Goal: Information Seeking & Learning: Learn about a topic

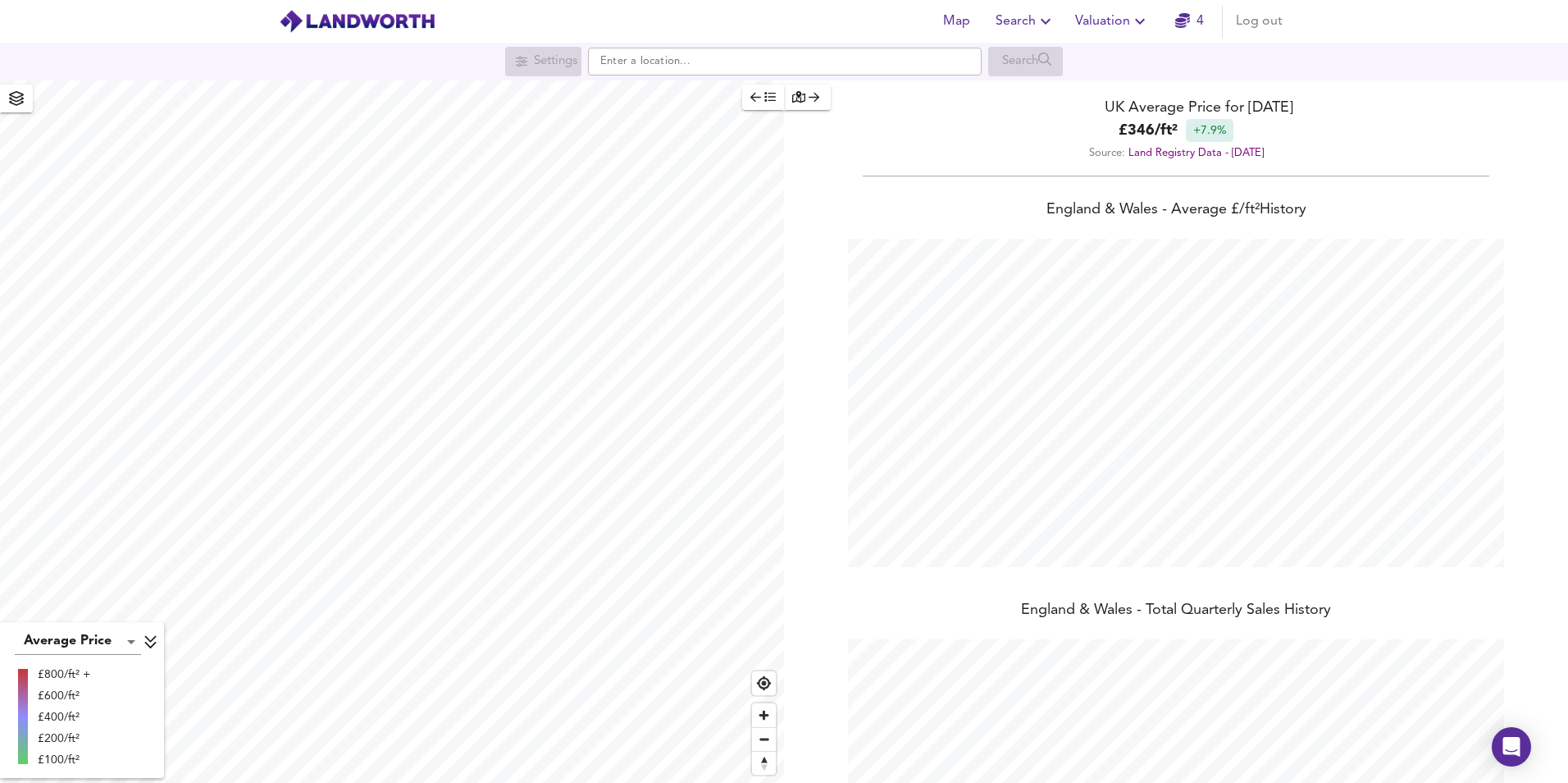
scroll to position [783, 1568]
click at [693, 62] on input "text" at bounding box center [785, 61] width 394 height 28
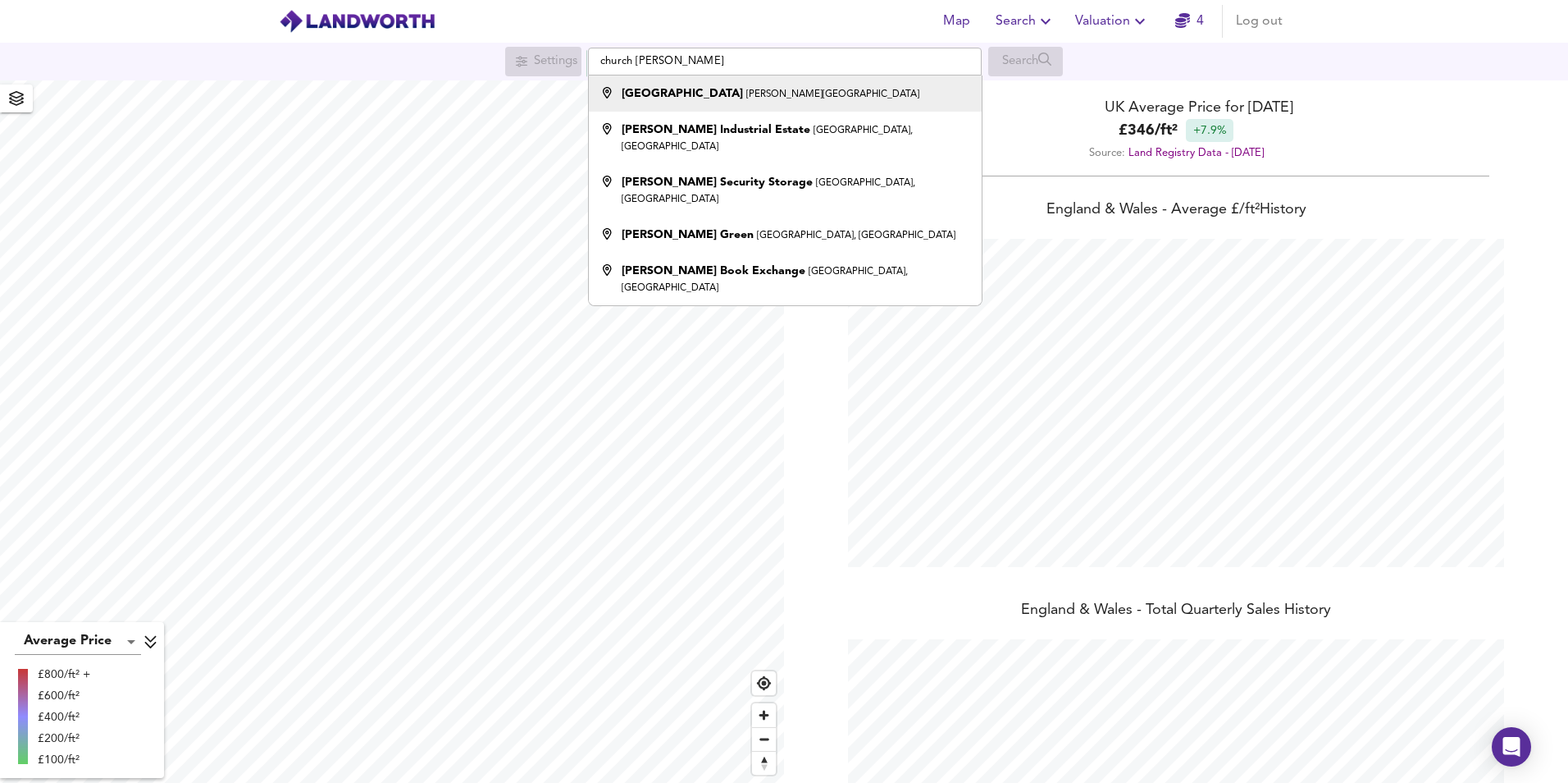
click at [697, 87] on div "[GEOGRAPHIC_DATA][PERSON_NAME], [PERSON_NAME]" at bounding box center [771, 93] width 298 height 16
type input "[GEOGRAPHIC_DATA], [GEOGRAPHIC_DATA]"
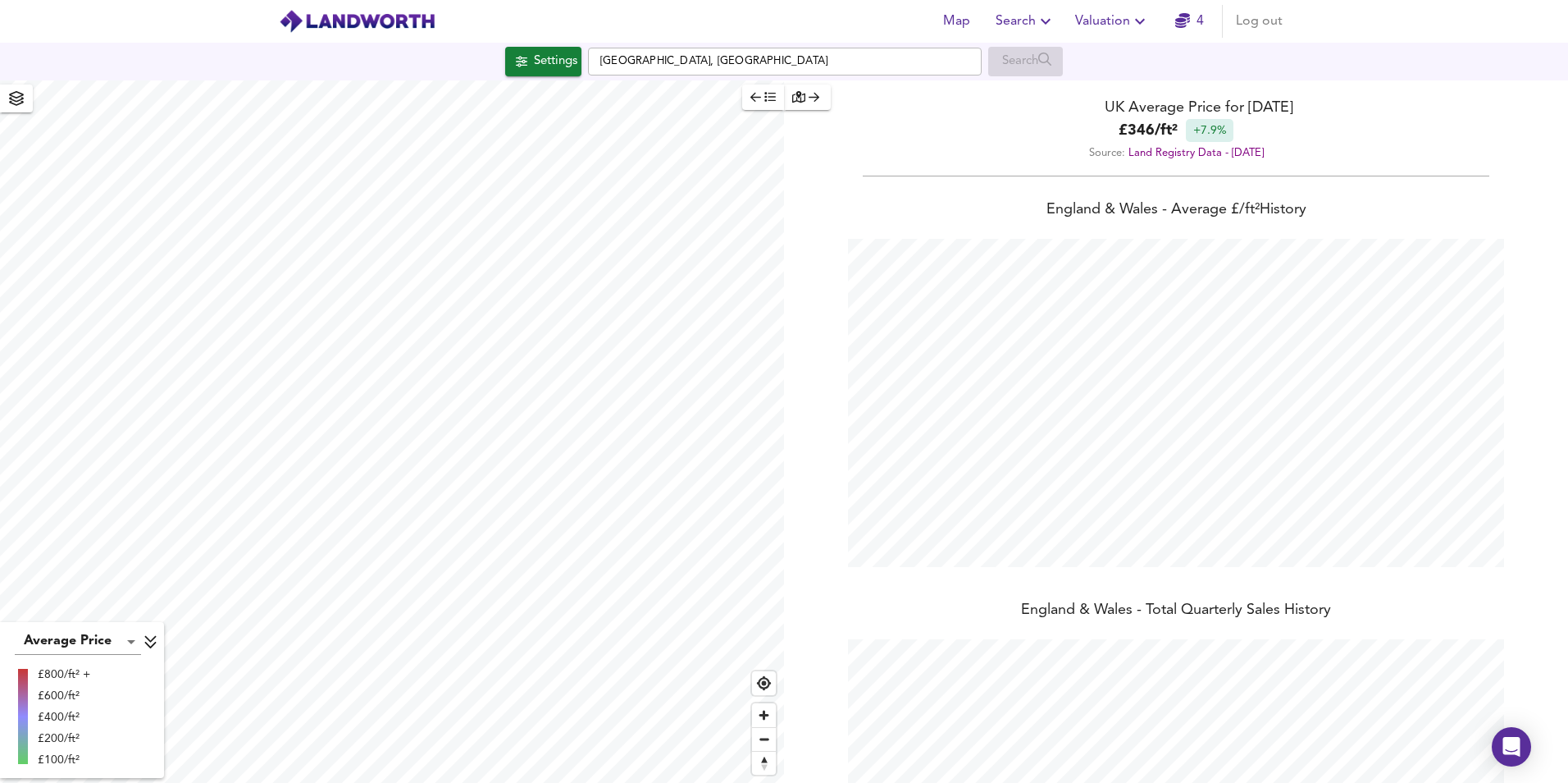
checkbox input "false"
checkbox input "true"
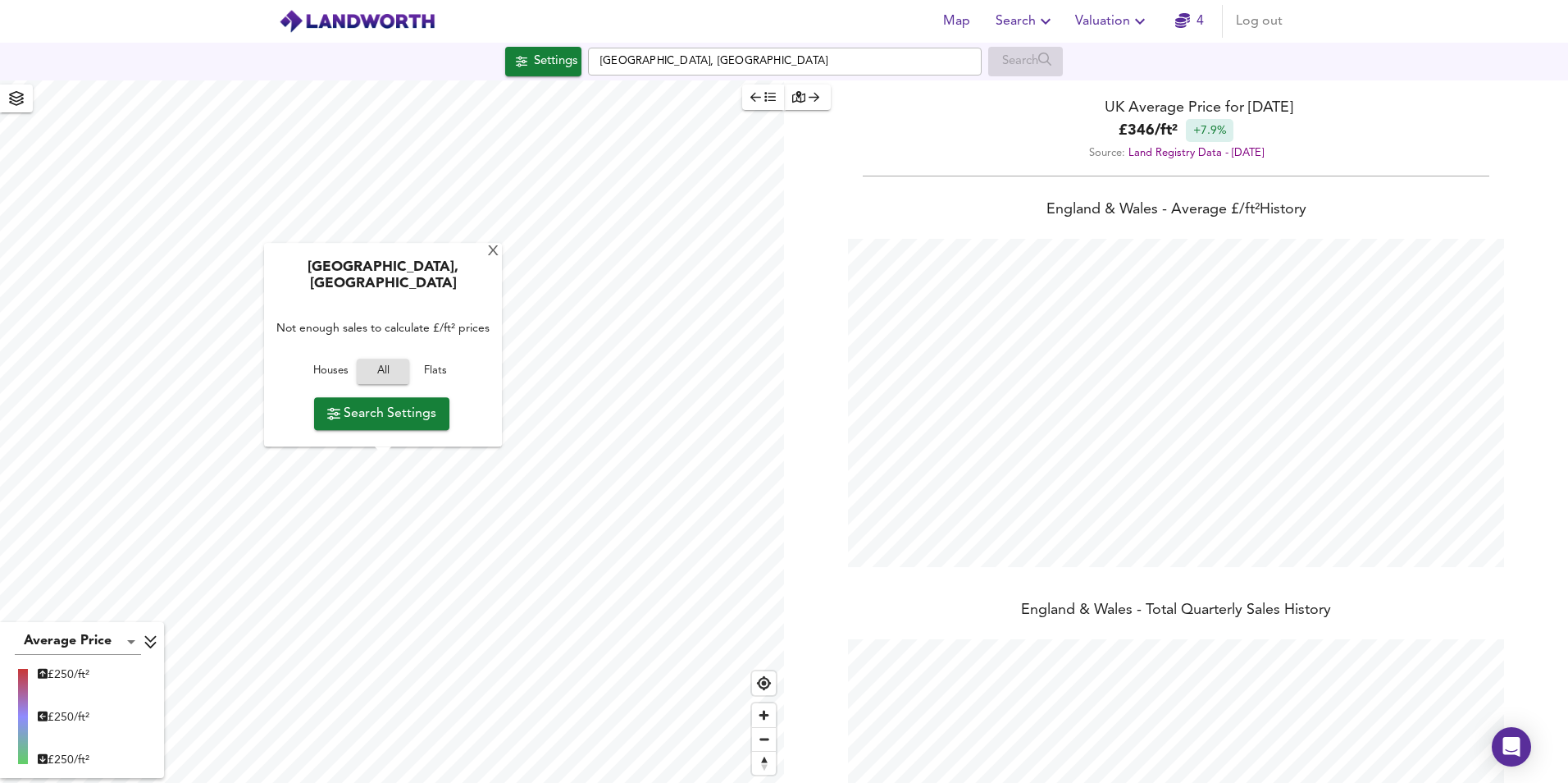
click at [486, 259] on div "[GEOGRAPHIC_DATA], [PERSON_NAME] Not enough sales to calculate £/ft² prices Hou…" at bounding box center [382, 345] width 238 height 203
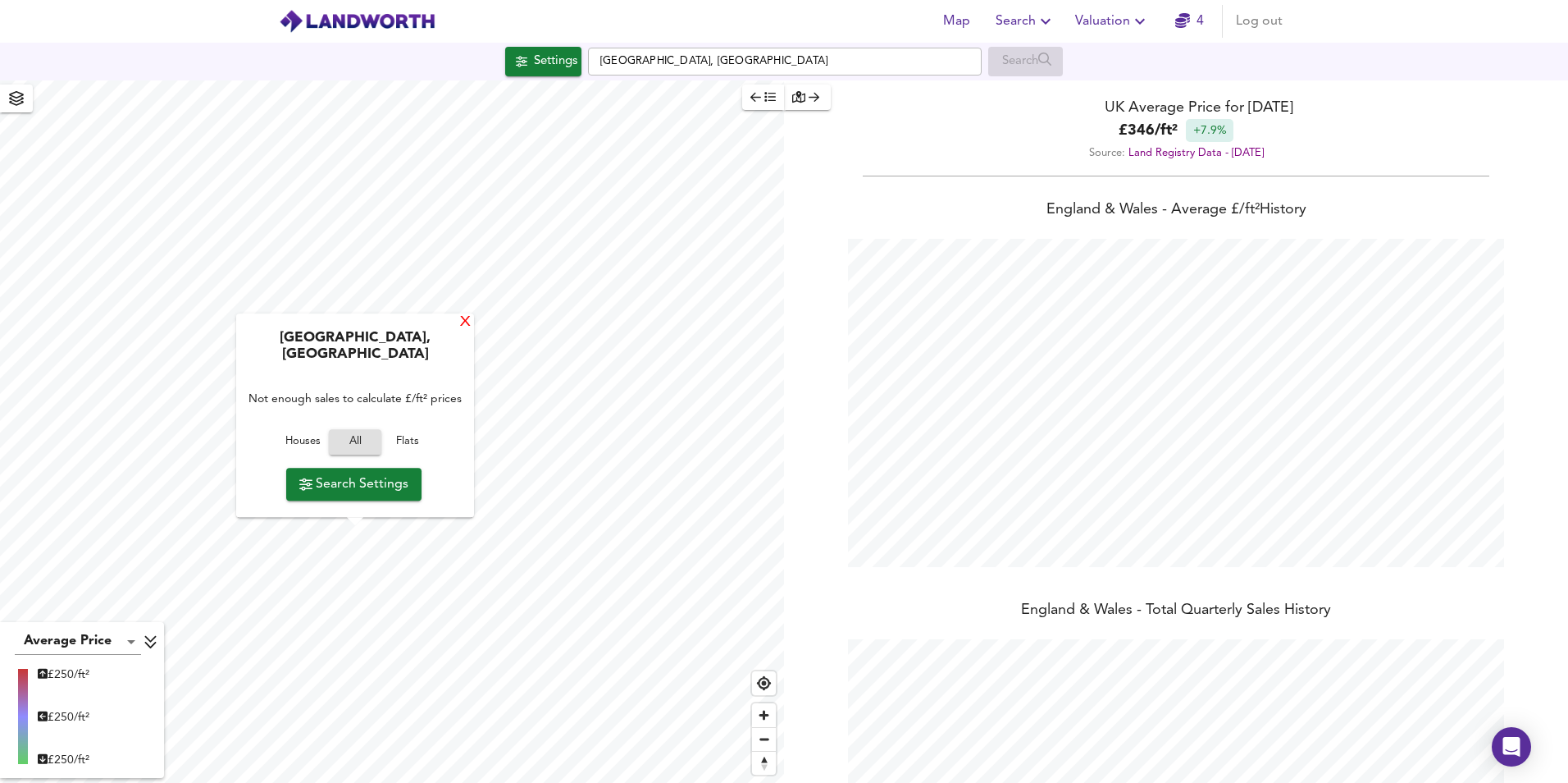
click at [461, 330] on div "X" at bounding box center [465, 323] width 13 height 15
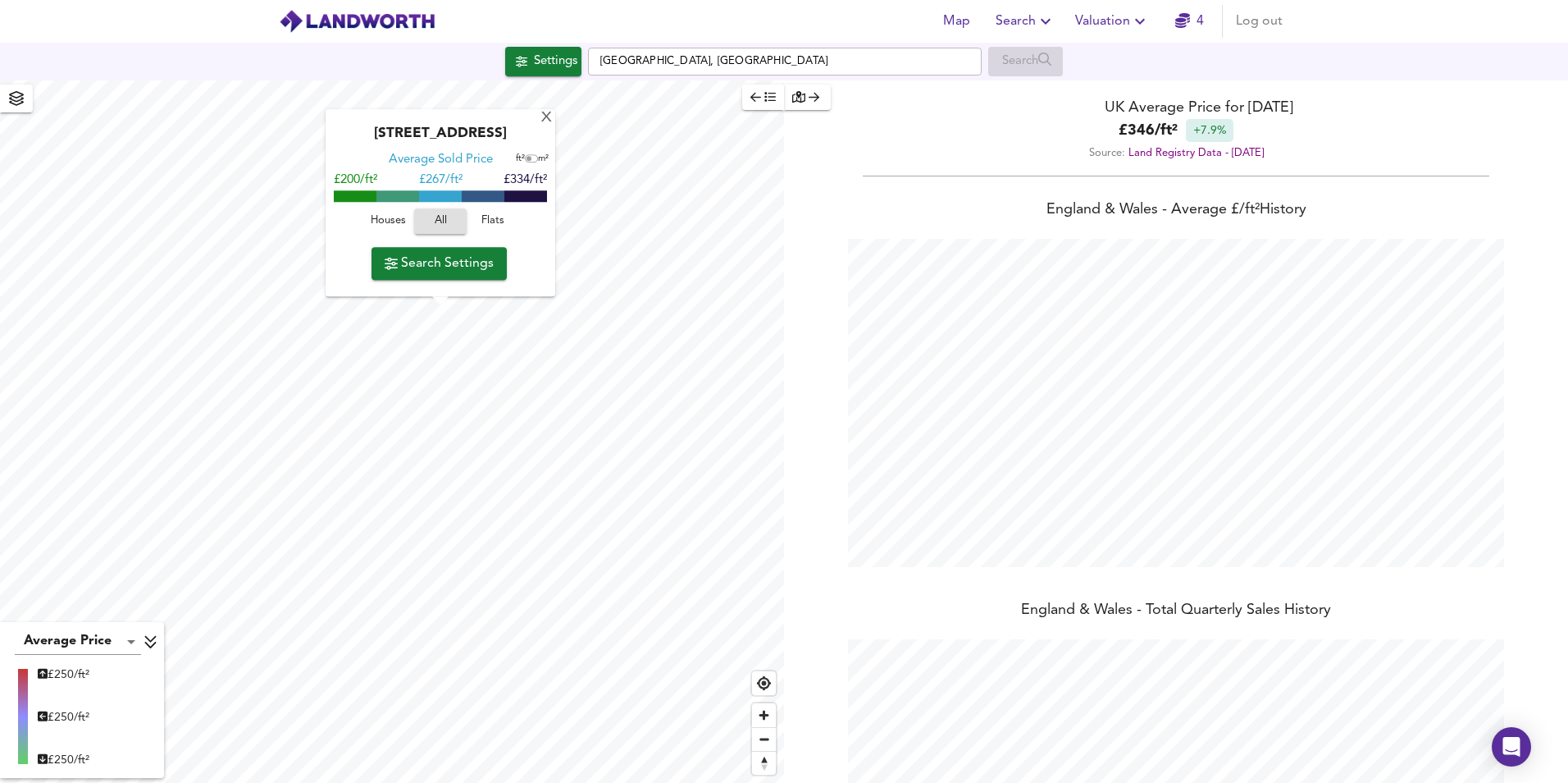
click at [423, 295] on div "[GEOGRAPHIC_DATA] Average Sold Price ft² m² £200/ft² £ 267/ft² £334/ft² Houses …" at bounding box center [392, 431] width 784 height 702
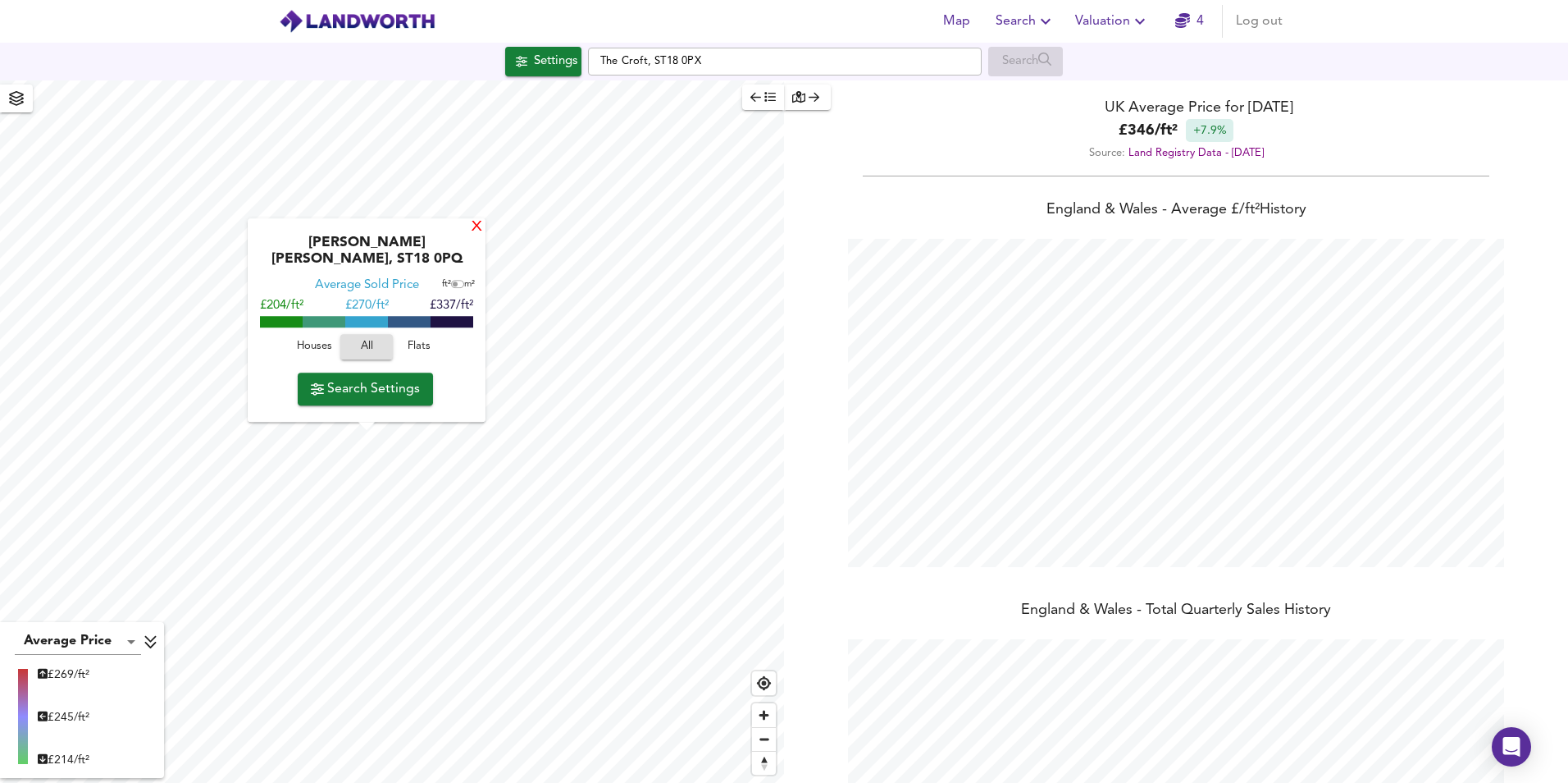
click at [474, 235] on div "X" at bounding box center [477, 227] width 13 height 15
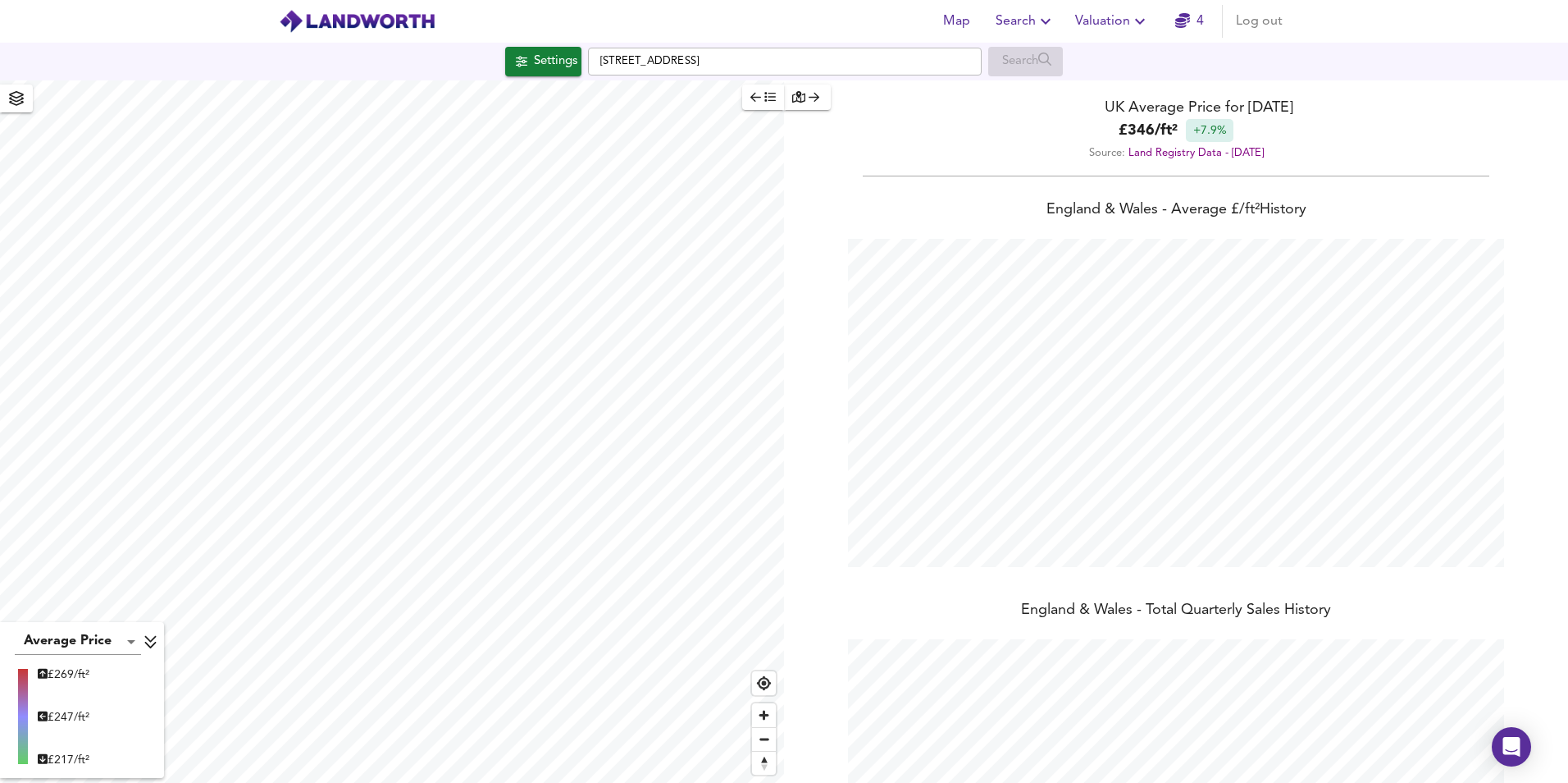
type input "600"
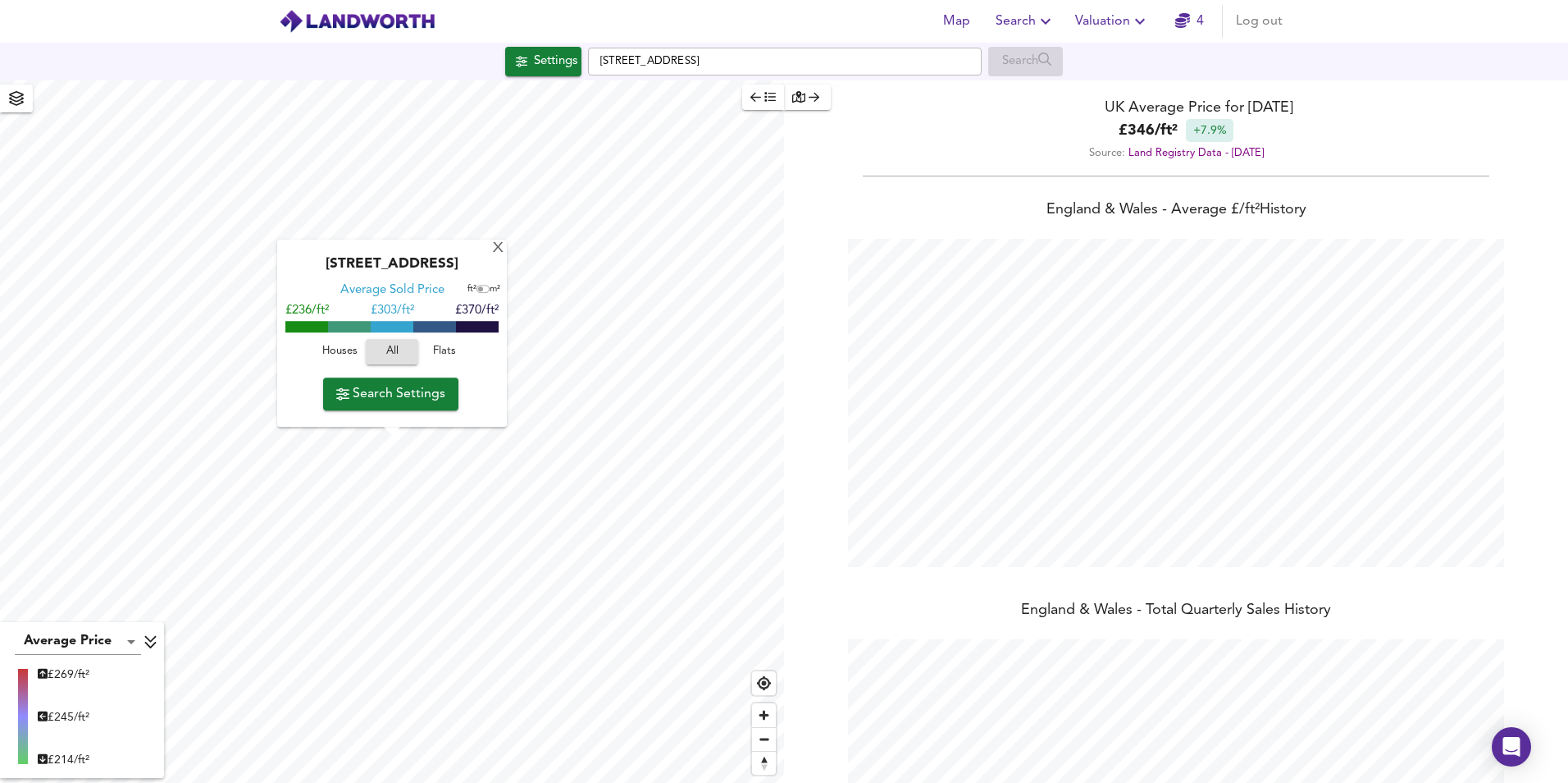
click at [404, 405] on button "Search Settings" at bounding box center [391, 394] width 136 height 33
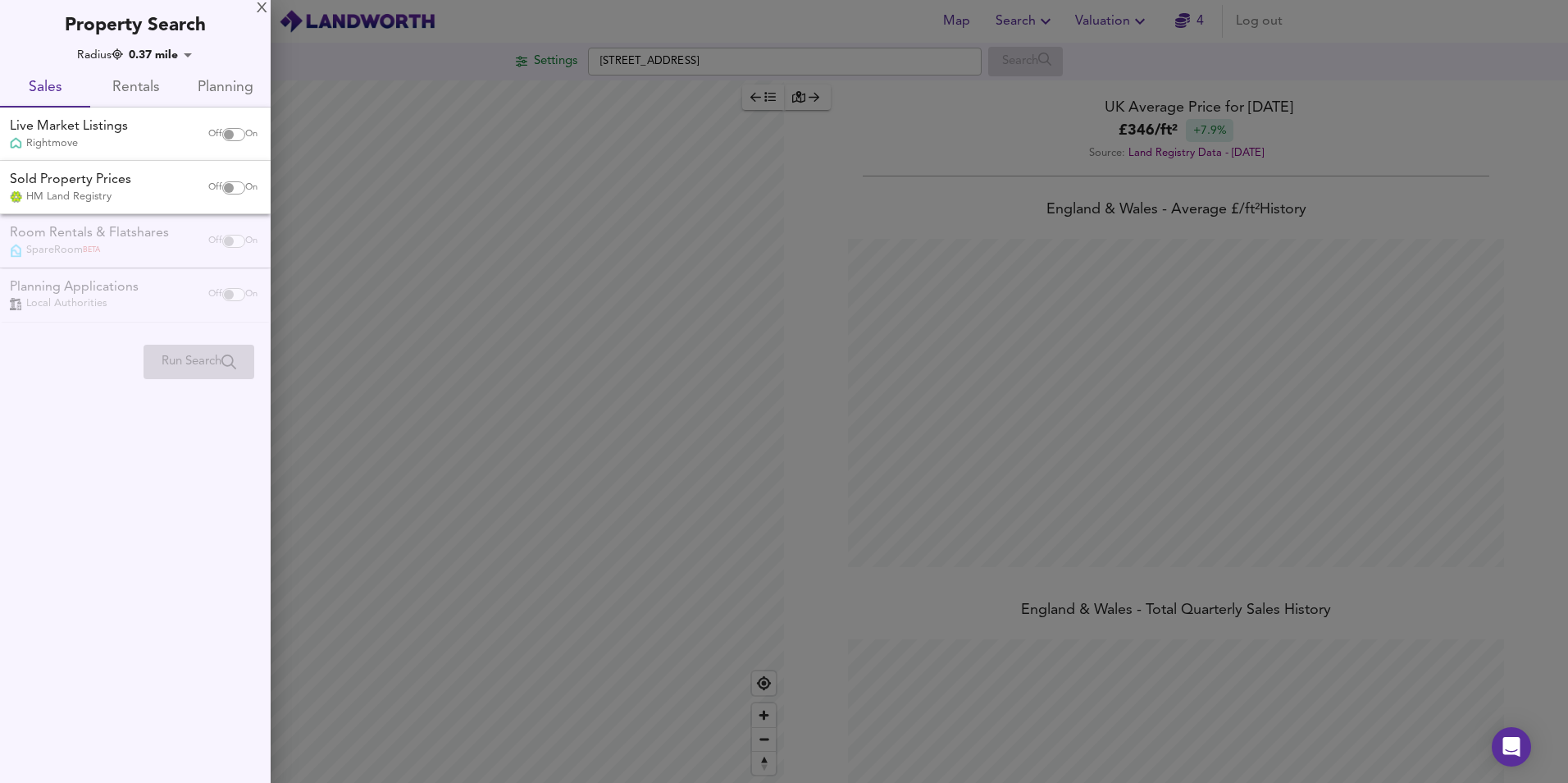
click at [222, 181] on input "checkbox" at bounding box center [228, 188] width 39 height 13
checkbox input "true"
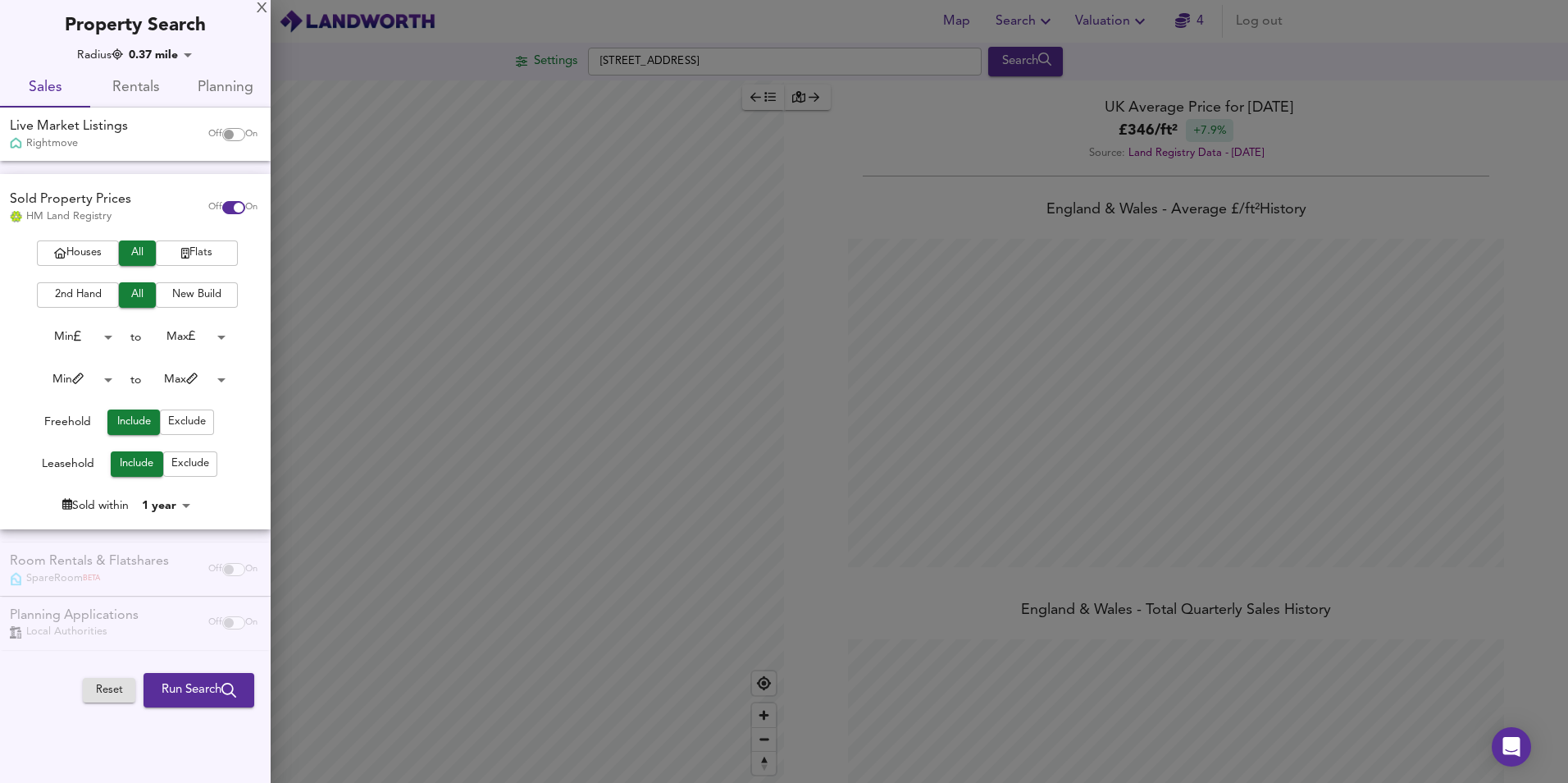
click at [229, 131] on input "checkbox" at bounding box center [228, 135] width 39 height 13
checkbox input "true"
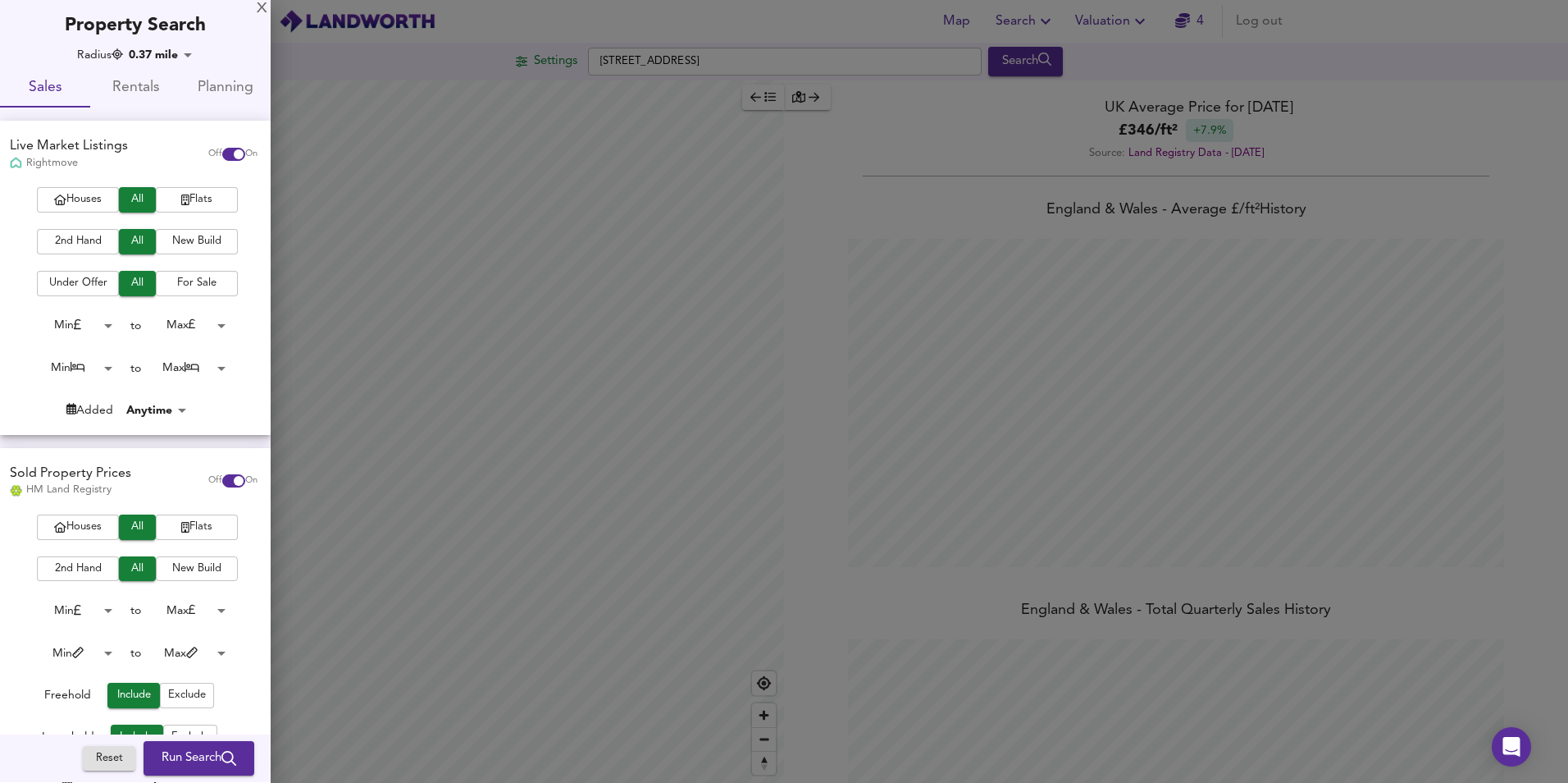
click at [202, 566] on span "New Build" at bounding box center [196, 569] width 65 height 19
click at [191, 761] on span "Run Search" at bounding box center [199, 759] width 75 height 21
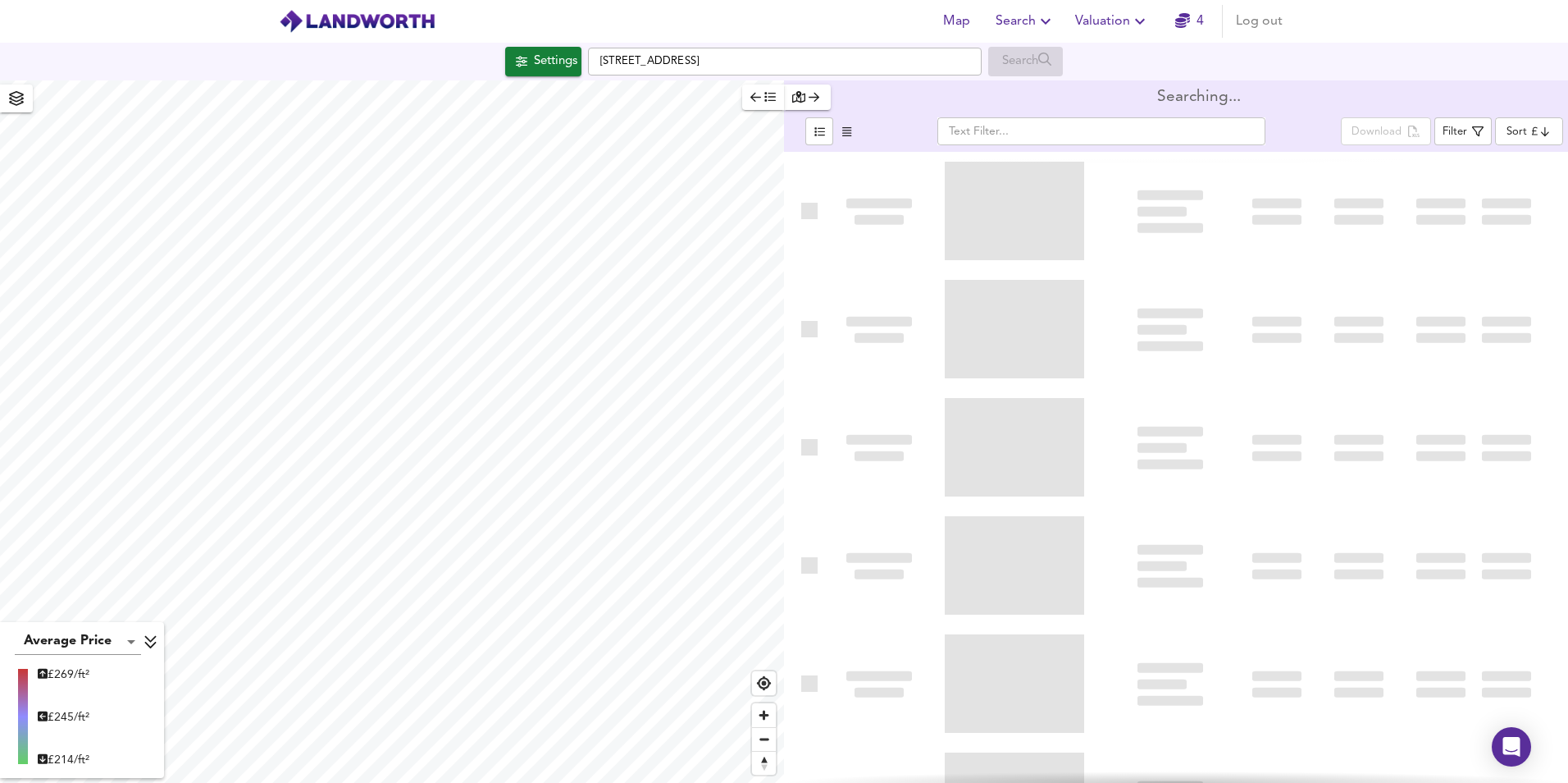
type input "bestdeal"
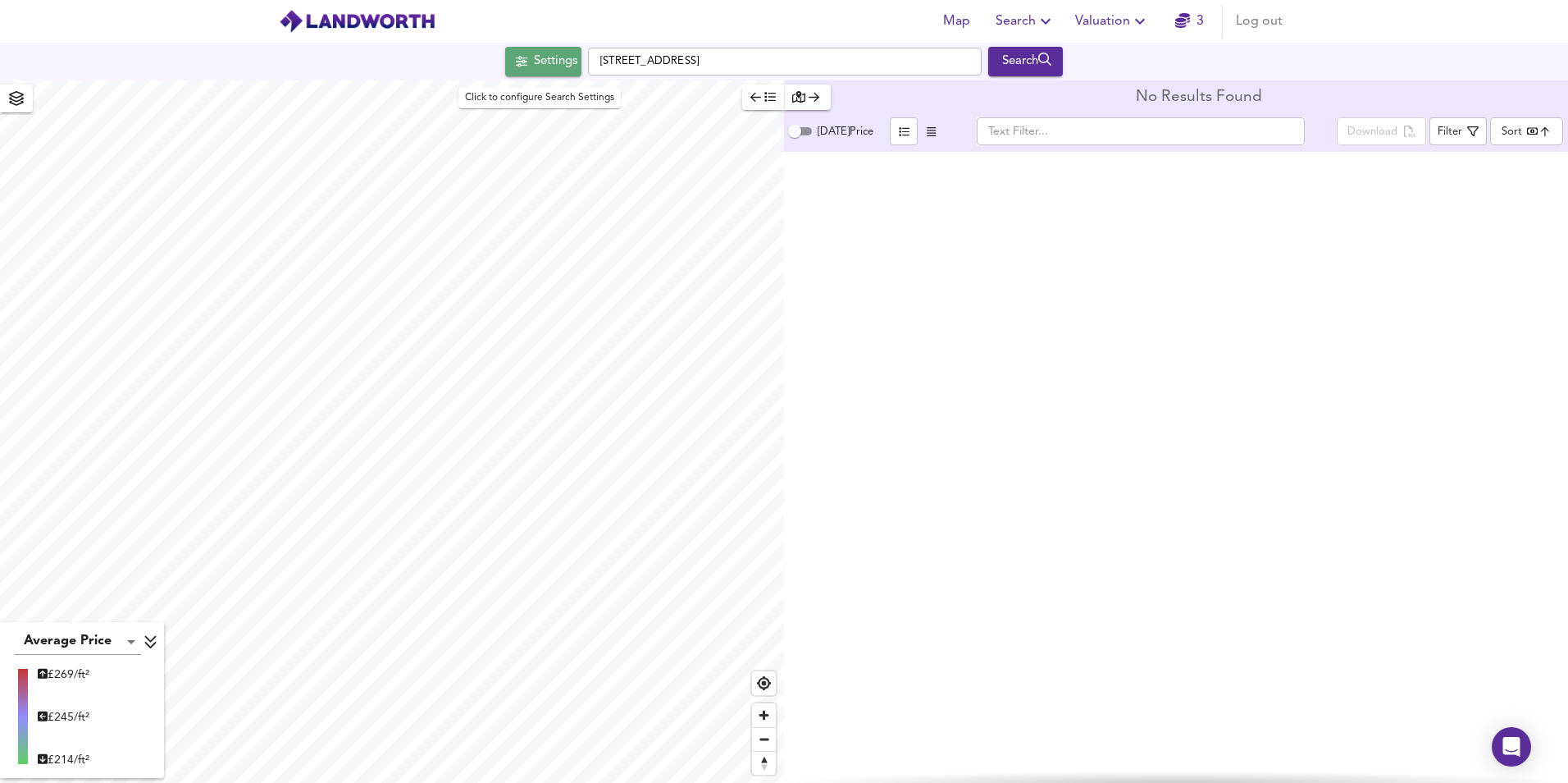
click at [536, 64] on div "Settings" at bounding box center [555, 62] width 43 height 21
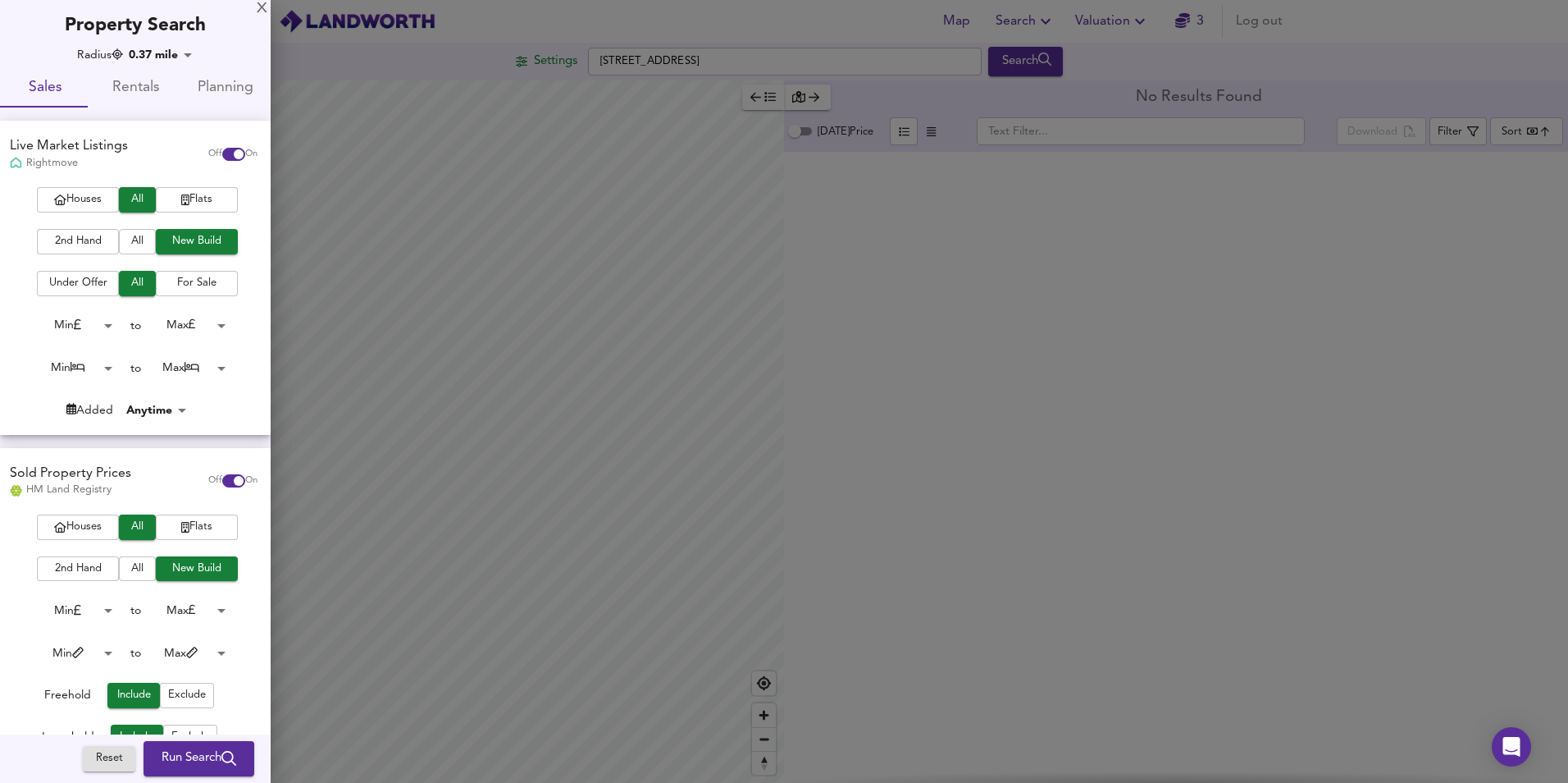
click at [131, 235] on span "All" at bounding box center [137, 242] width 20 height 19
click at [210, 228] on div "Houses All Flats 2nd Hand All New Build Under Offer All For Sale Min 0 to Max 2…" at bounding box center [135, 310] width 271 height 247
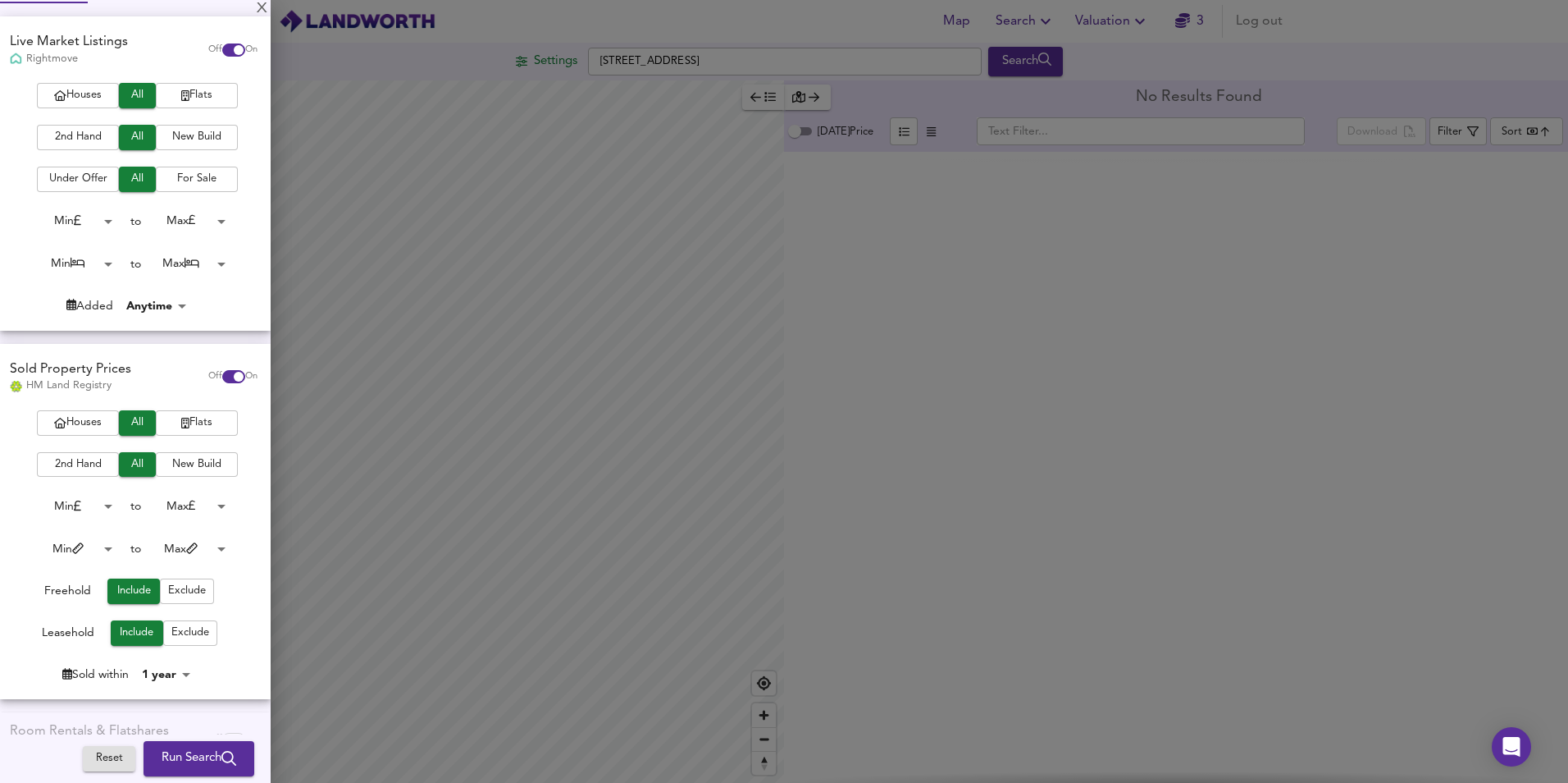
scroll to position [205, 0]
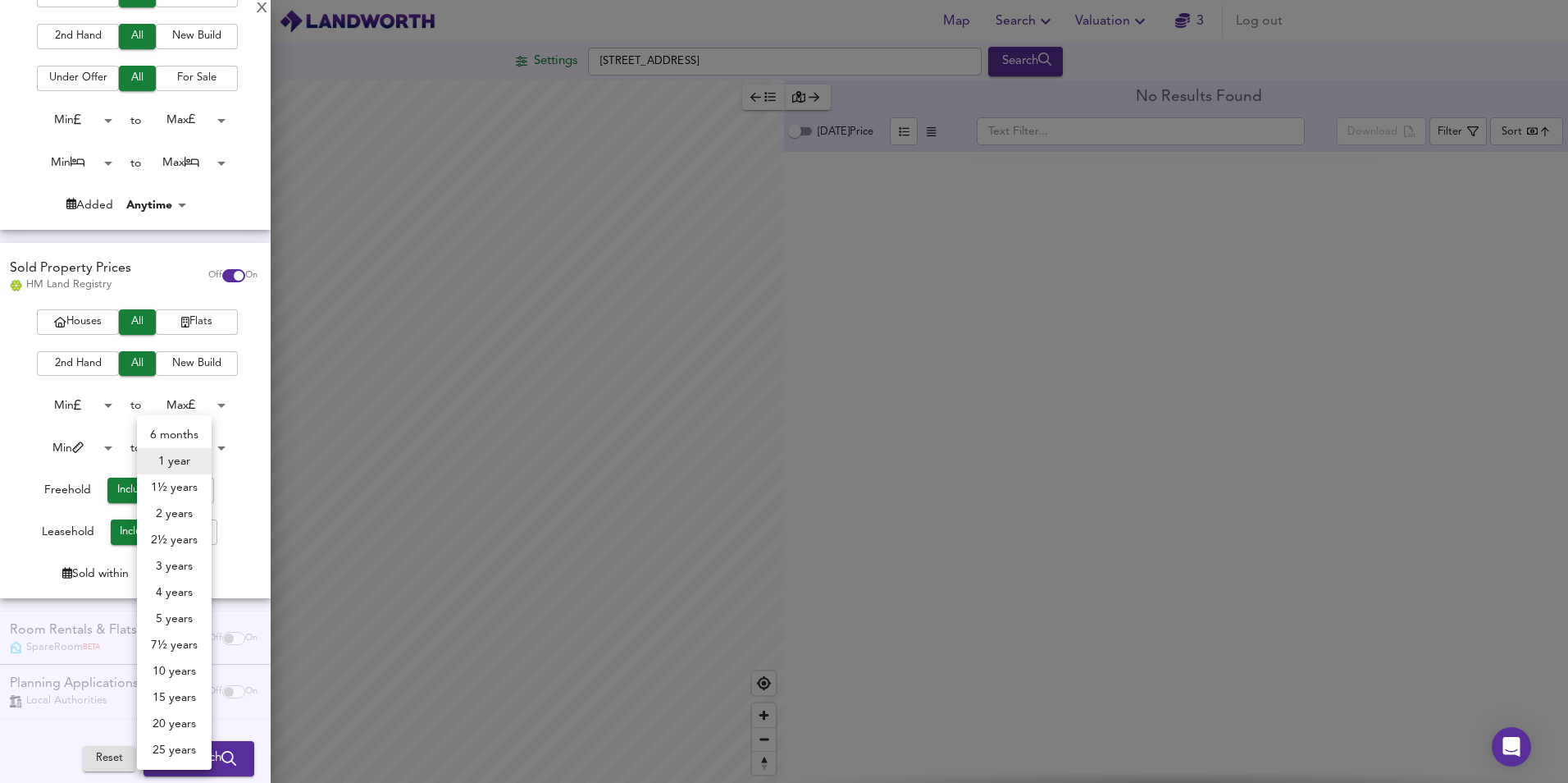
click at [169, 572] on body "Map Search Valuation 3 Log out Settings [GEOGRAPHIC_DATA] 0PP Search Average Pr…" at bounding box center [784, 391] width 1568 height 783
click at [170, 511] on li "2 years" at bounding box center [174, 513] width 75 height 26
type input "24"
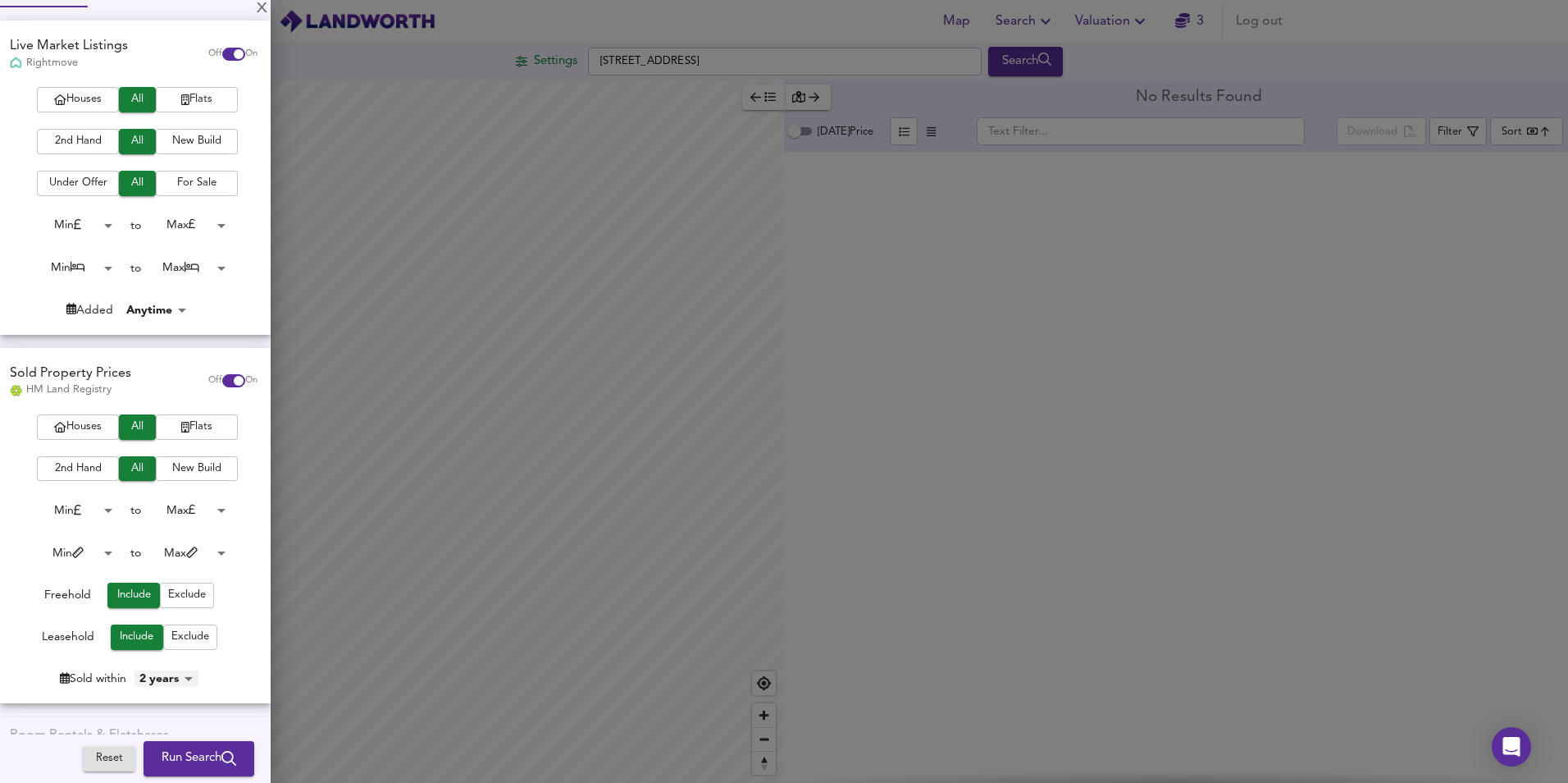
scroll to position [0, 0]
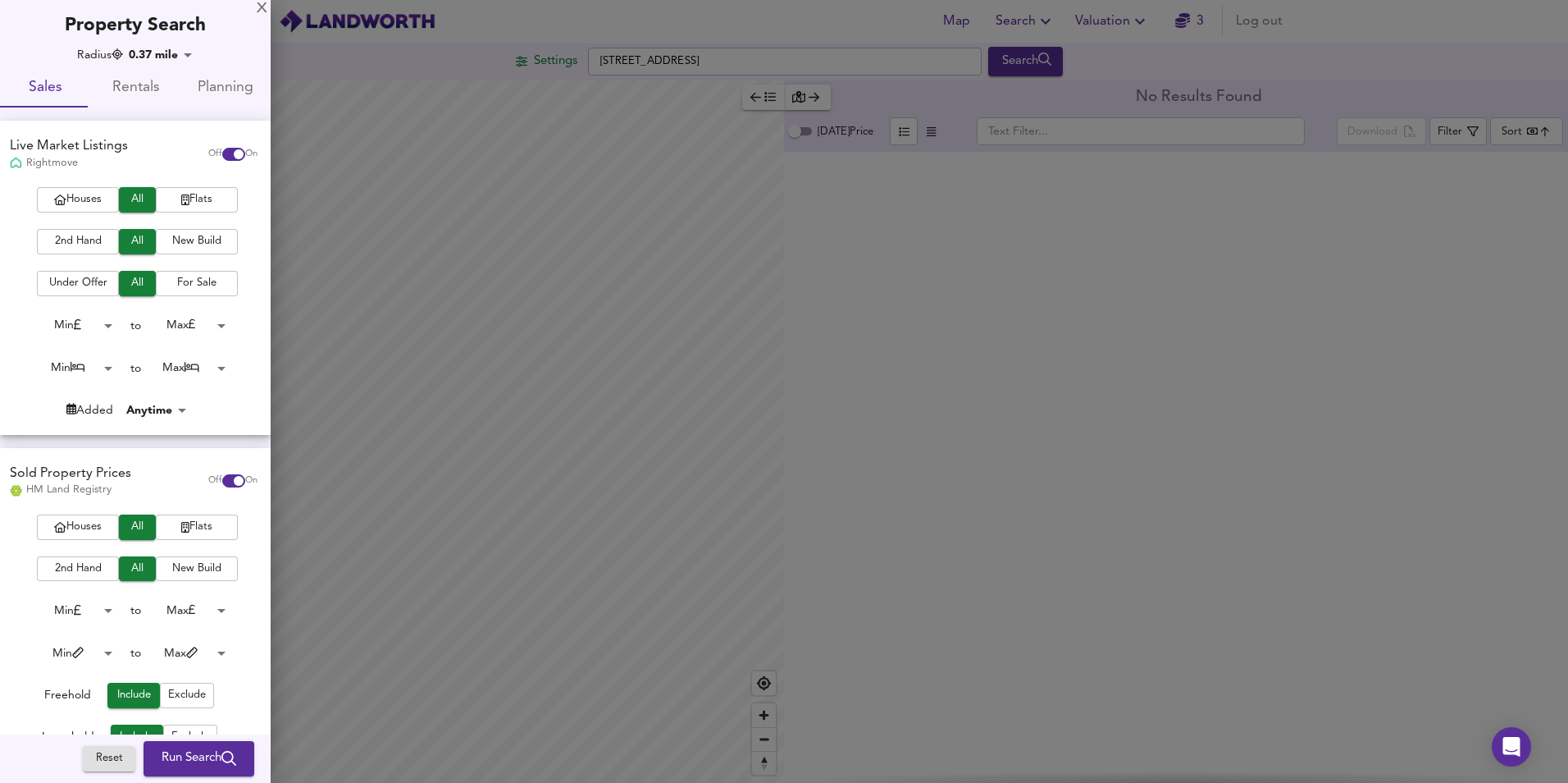
click at [192, 756] on span "Run Search" at bounding box center [199, 759] width 75 height 21
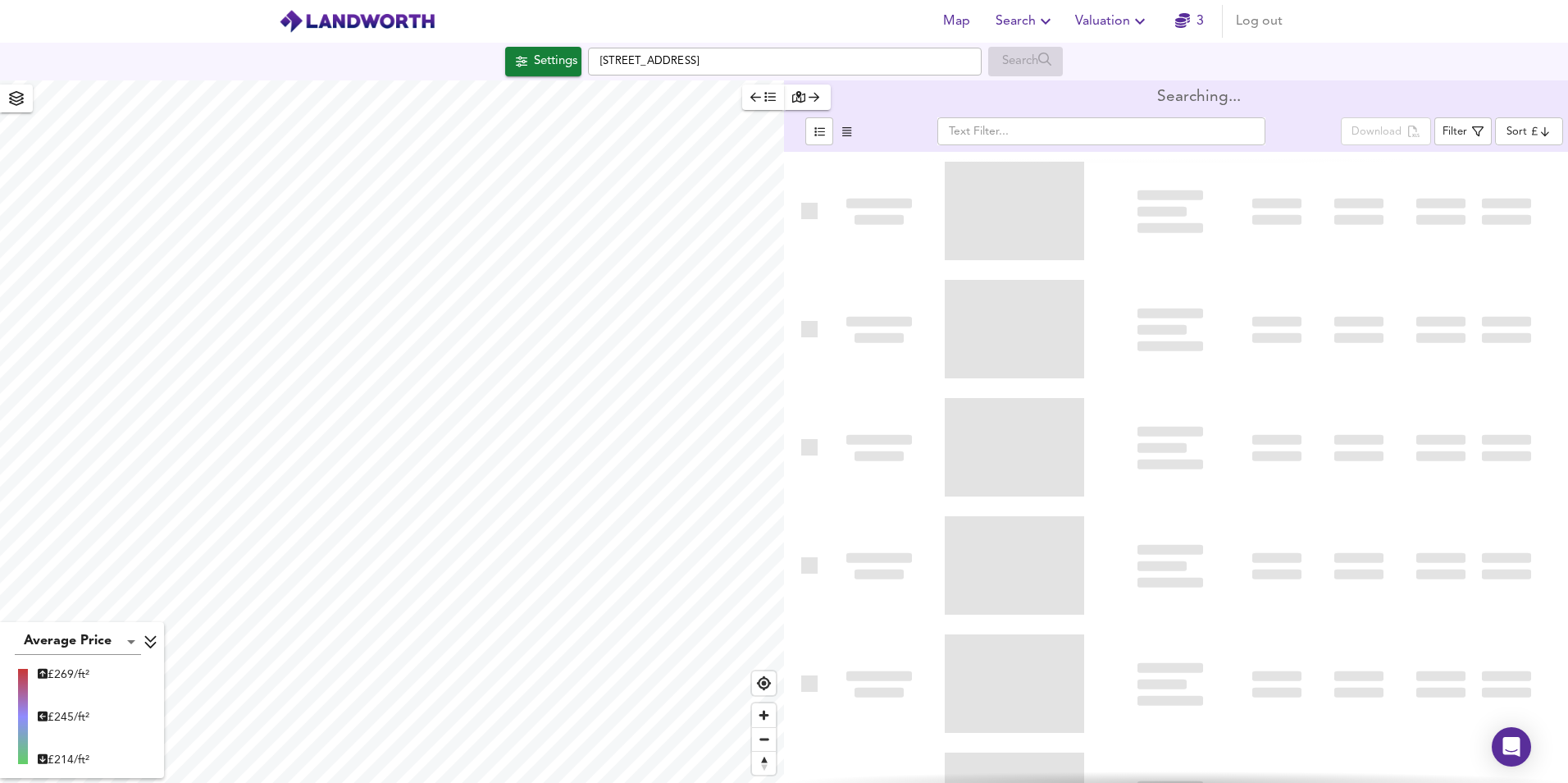
type input "bestdeal"
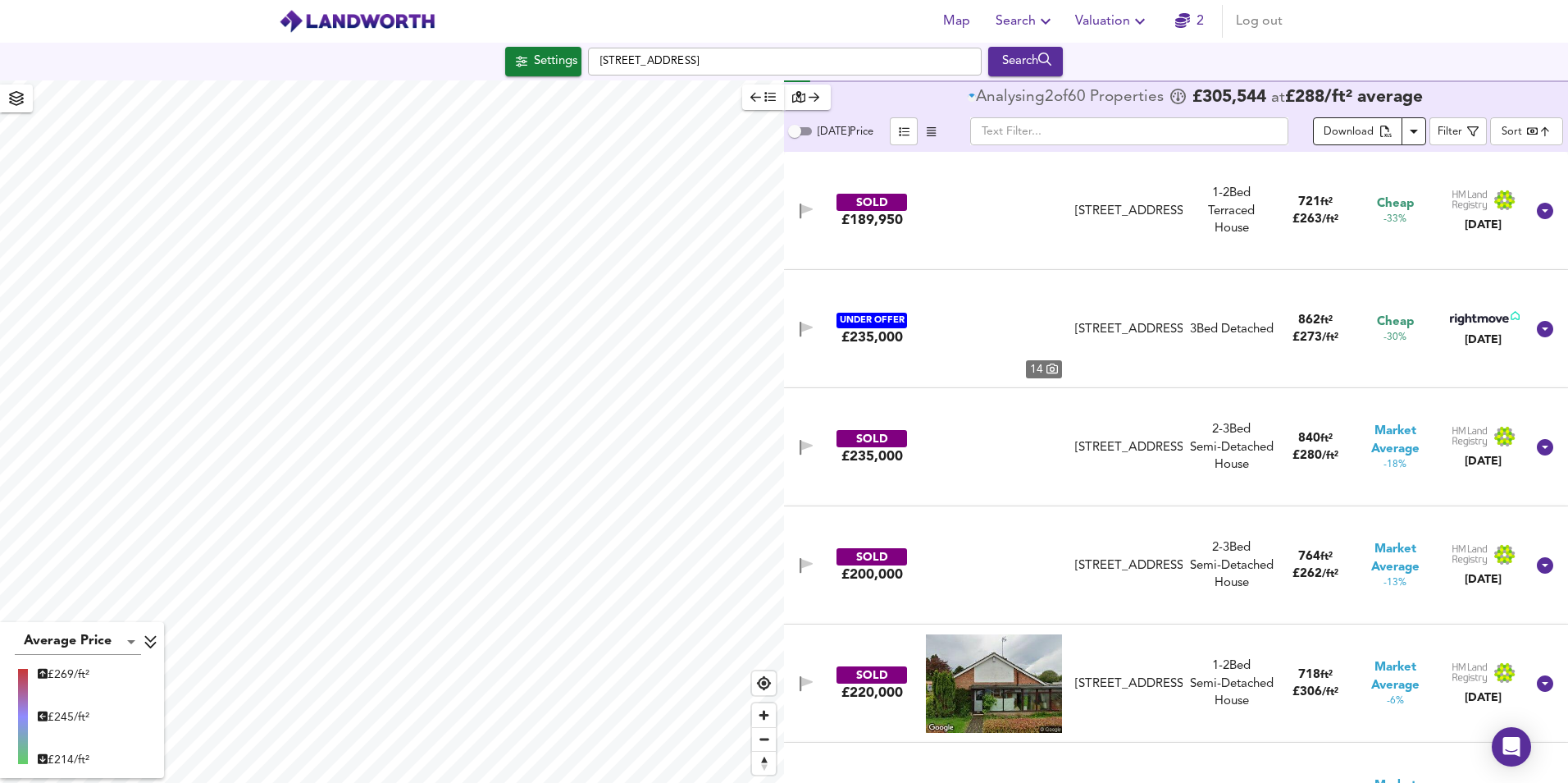
click at [1392, 129] on icon "split button" at bounding box center [1386, 132] width 12 height 14
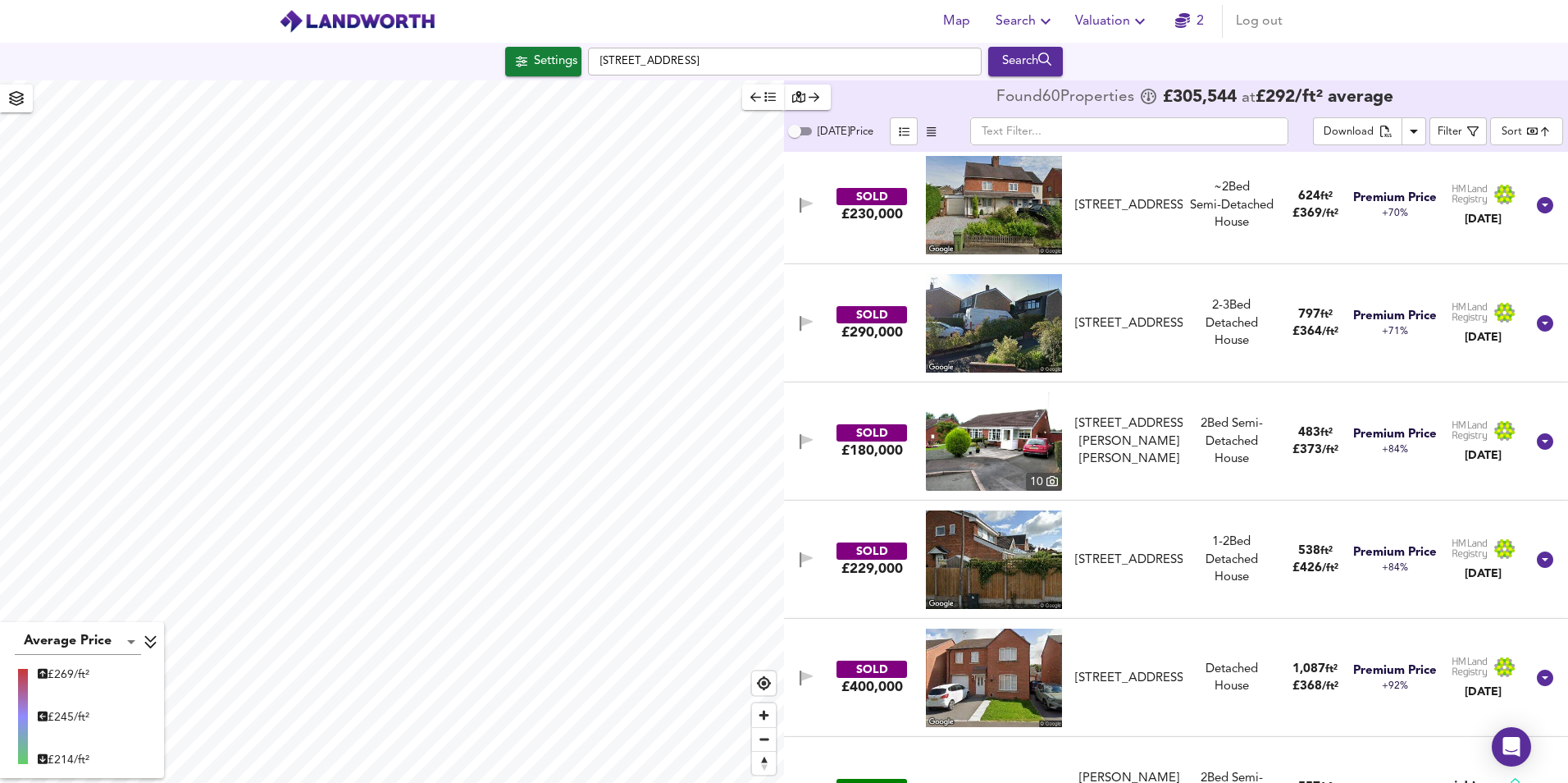
scroll to position [6152, 0]
